Goal: Navigation & Orientation: Find specific page/section

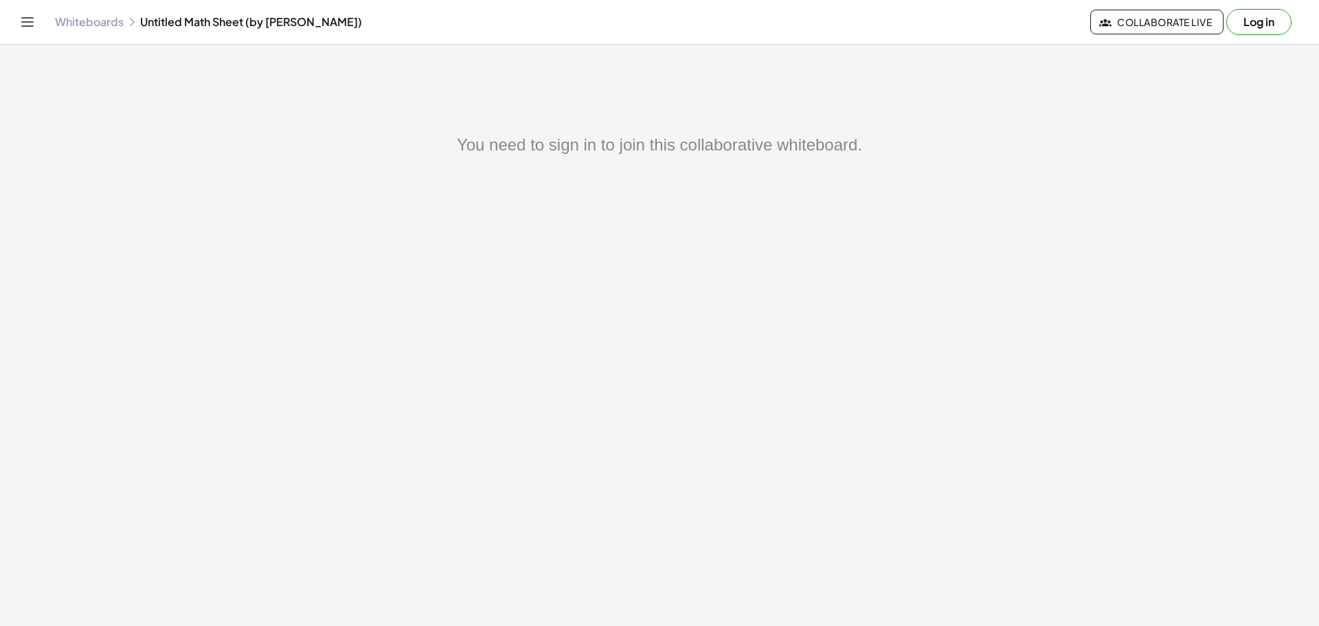
click at [1231, 19] on button "Log in" at bounding box center [1258, 22] width 65 height 26
click at [1244, 25] on button "Log in" at bounding box center [1258, 22] width 65 height 26
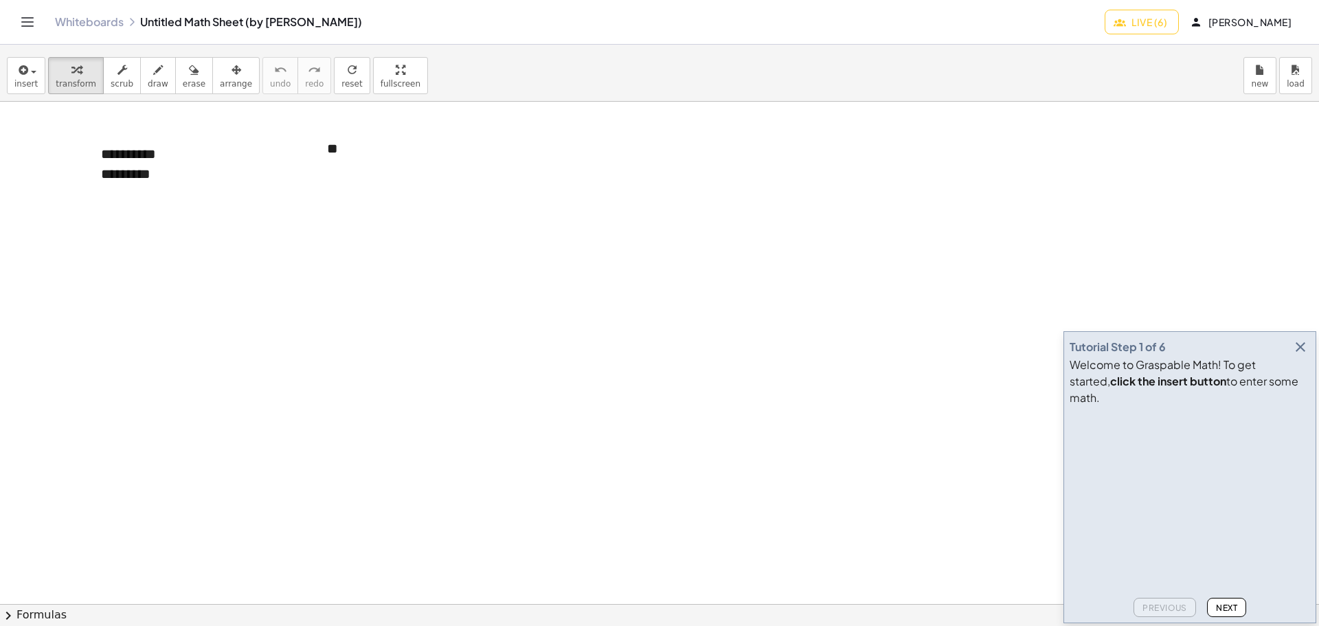
click at [1246, 606] on button "Next" at bounding box center [1226, 606] width 39 height 19
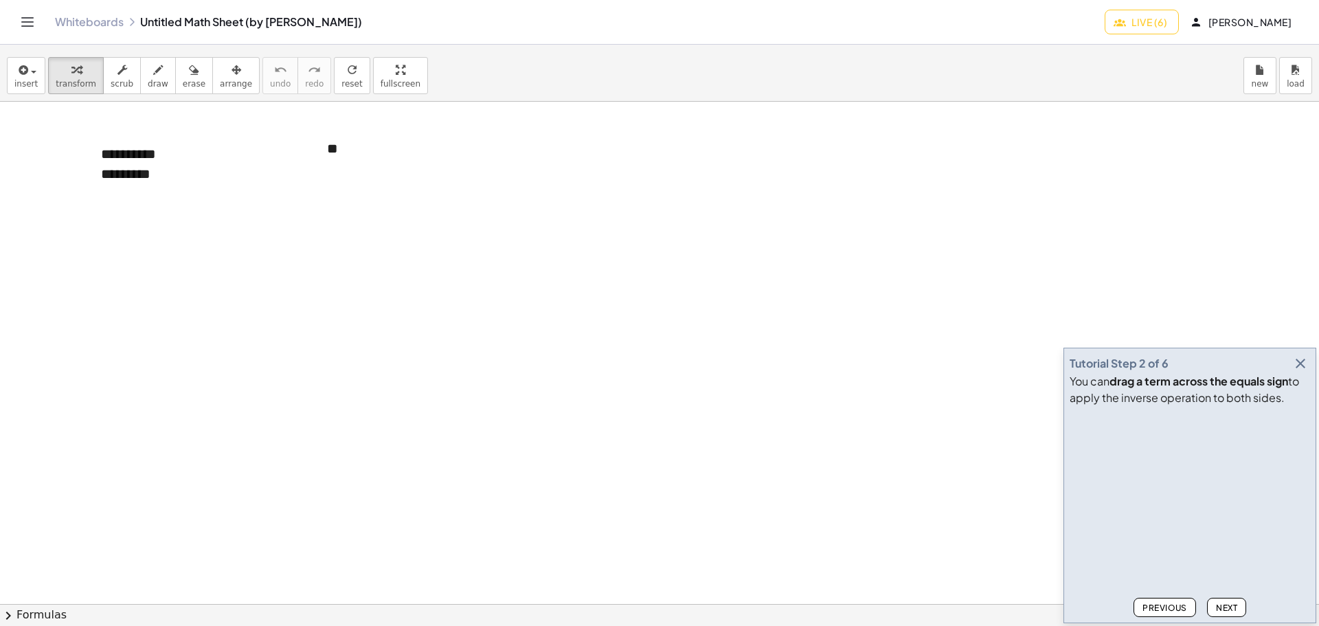
click at [1223, 602] on span "Next" at bounding box center [1225, 607] width 21 height 10
click at [1223, 608] on span "Next" at bounding box center [1225, 607] width 21 height 10
click at [1292, 361] on icon "button" at bounding box center [1300, 363] width 16 height 16
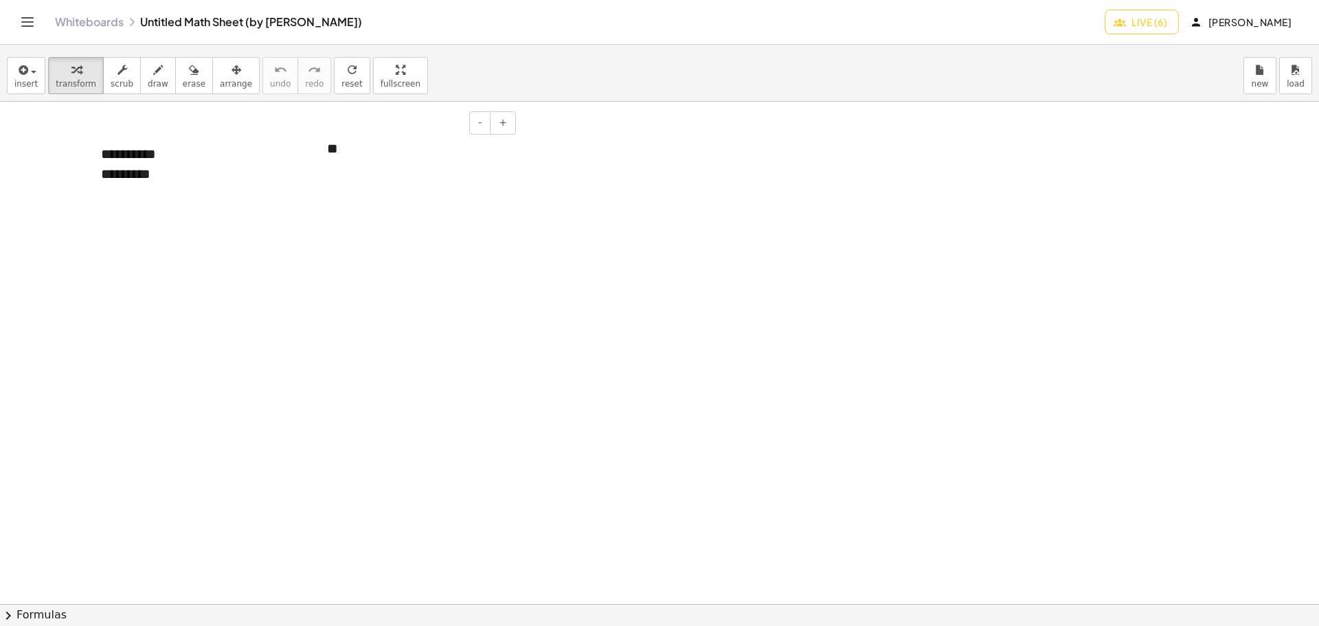
click at [366, 152] on div "**" at bounding box center [416, 148] width 206 height 47
click at [624, 161] on div at bounding box center [659, 604] width 1319 height 1004
click at [1122, 21] on span "Live (6)" at bounding box center [1141, 22] width 51 height 12
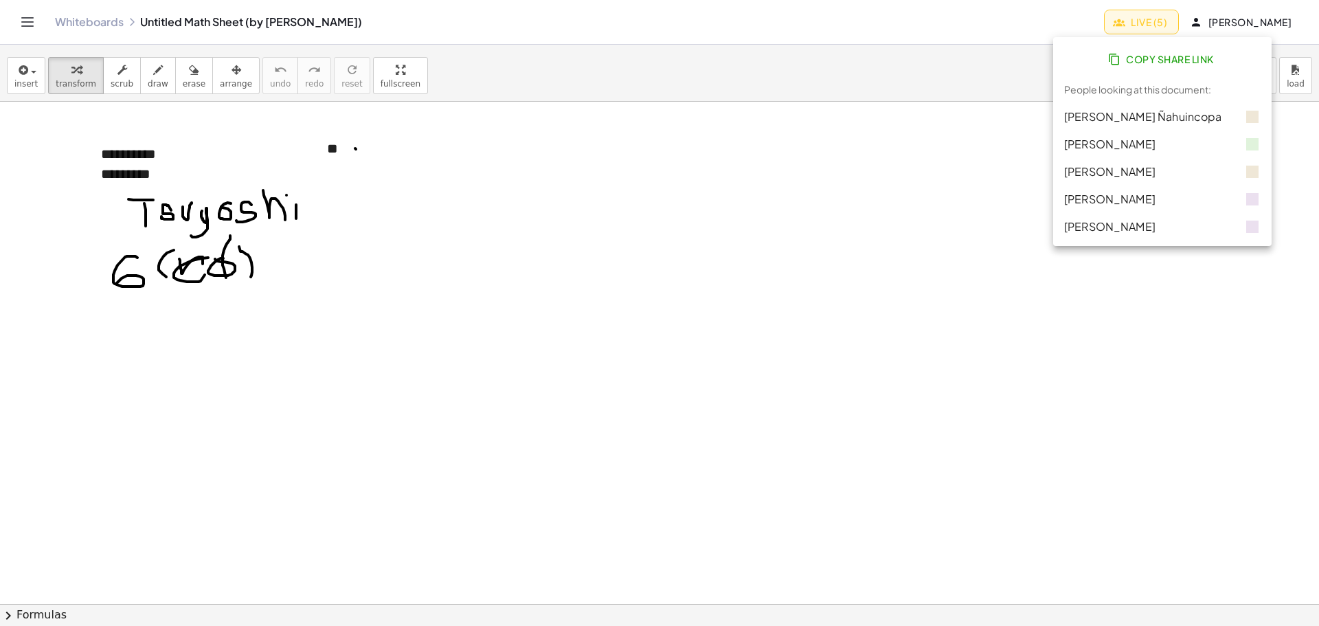
drag, startPoint x: 354, startPoint y: 253, endPoint x: 401, endPoint y: 41, distance: 217.9
